Goal: Transaction & Acquisition: Purchase product/service

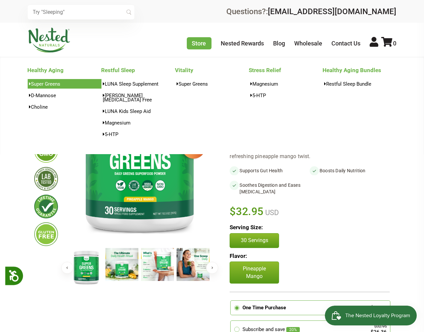
click at [45, 83] on link "Super Greens" at bounding box center [65, 84] width 74 height 10
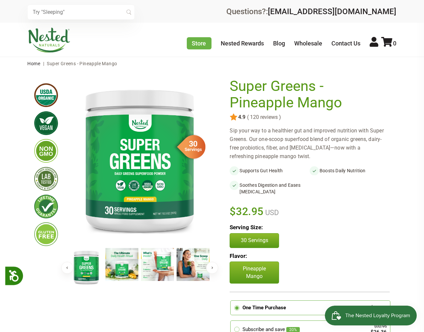
click at [40, 42] on img at bounding box center [49, 40] width 43 height 25
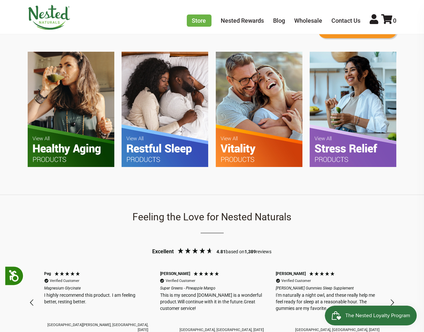
scroll to position [398, 0]
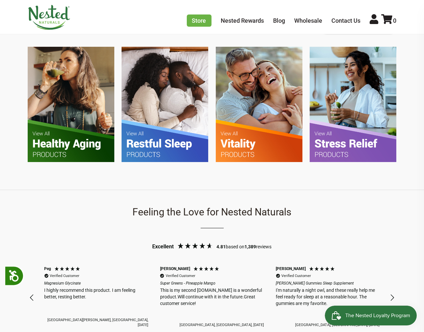
click at [67, 106] on img at bounding box center [71, 104] width 87 height 115
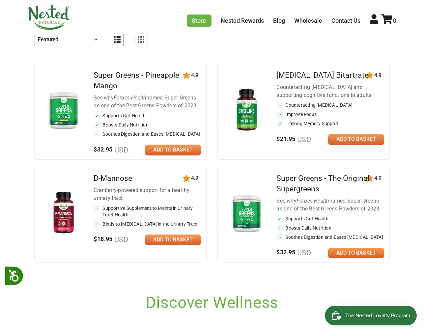
scroll to position [297, 0]
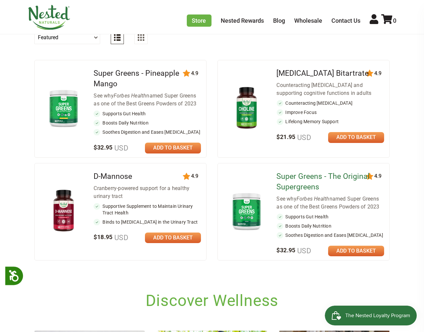
click at [312, 174] on link "Super Greens - The Original Supergreens" at bounding box center [323, 181] width 93 height 19
